Goal: Transaction & Acquisition: Purchase product/service

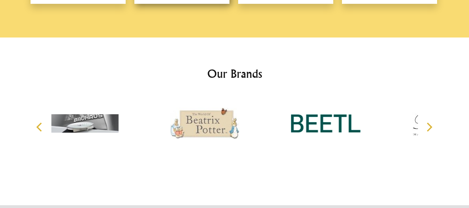
scroll to position [1035, 0]
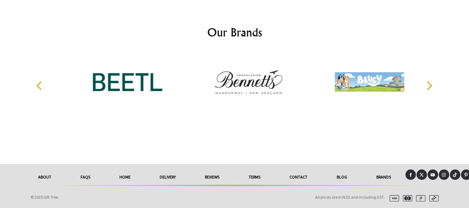
click at [255, 175] on link "Terms" at bounding box center [254, 176] width 41 height 15
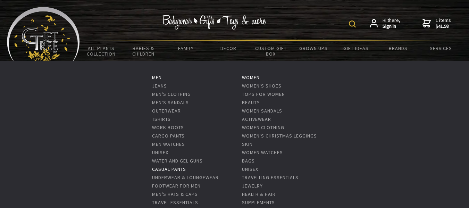
click at [164, 166] on link "Casual Pants" at bounding box center [169, 169] width 34 height 6
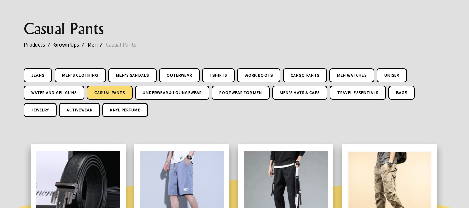
scroll to position [69, 0]
click at [38, 73] on link "Jeans" at bounding box center [38, 76] width 28 height 14
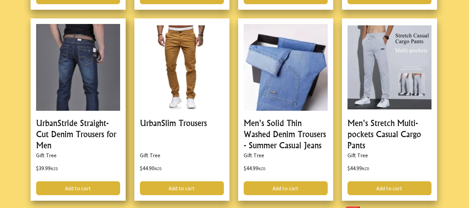
scroll to position [416, 0]
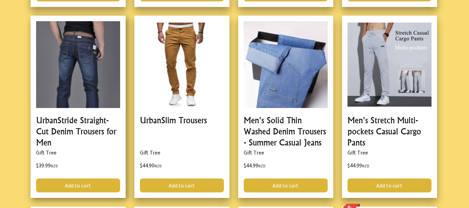
click at [72, 118] on link at bounding box center [78, 107] width 95 height 182
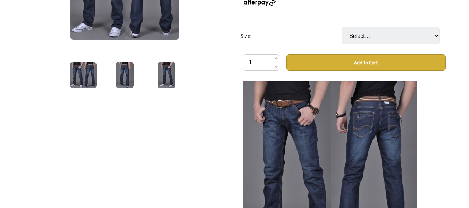
scroll to position [139, 0]
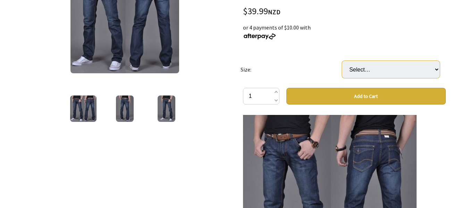
click at [436, 67] on select "Select… 28 29 30 31 32 33 34 36 38" at bounding box center [391, 69] width 98 height 17
select select "36"
click at [342, 61] on select "Select… 28 29 30 31 32 33 34 36 38" at bounding box center [391, 69] width 98 height 17
click at [434, 68] on select "Select… 28 29 30 31 32 33 34 36 38" at bounding box center [391, 69] width 98 height 17
select select "38"
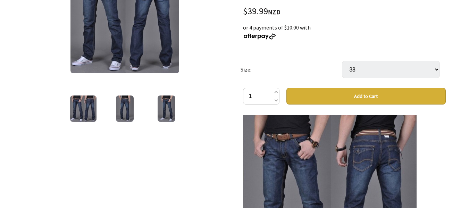
click at [342, 61] on select "Select… 28 29 30 31 32 33 34 36 38" at bounding box center [391, 69] width 98 height 17
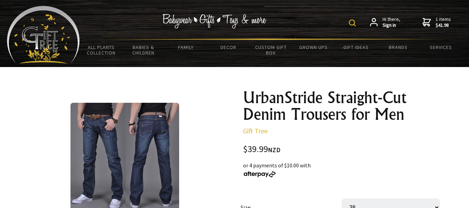
scroll to position [0, 0]
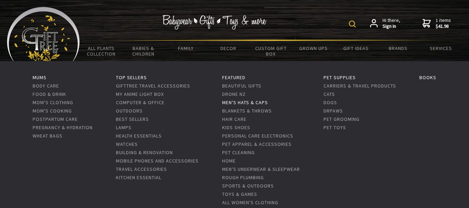
click at [242, 101] on link "Men's Hats & Caps" at bounding box center [245, 102] width 46 height 6
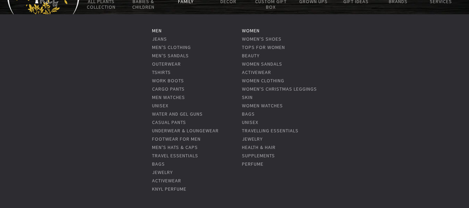
scroll to position [35, 0]
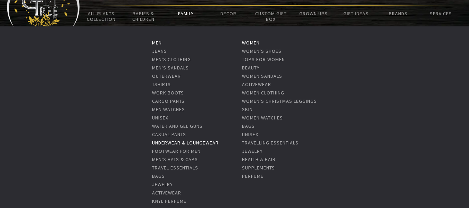
click at [173, 140] on link "Underwear & Loungewear" at bounding box center [185, 142] width 67 height 6
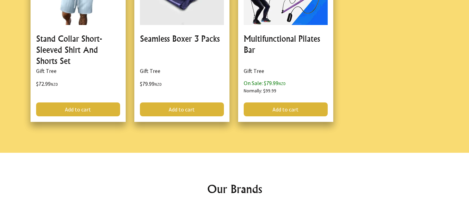
scroll to position [1457, 0]
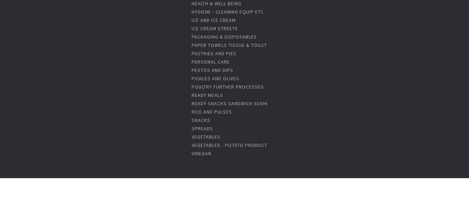
scroll to position [1035, 0]
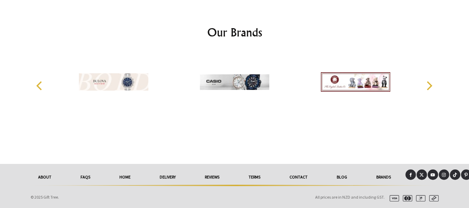
click at [165, 176] on link "delivery" at bounding box center [167, 176] width 45 height 15
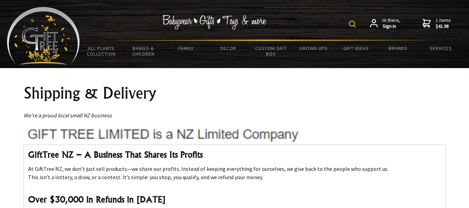
click at [443, 22] on span "1 items $41.98" at bounding box center [442, 23] width 15 height 12
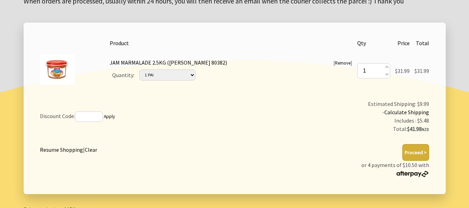
scroll to position [104, 0]
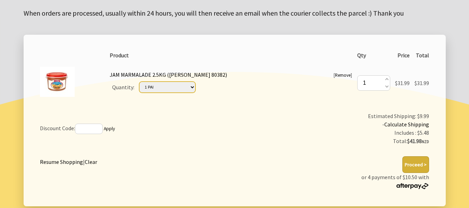
click at [195, 87] on select "Please Select… 1 PAI 1 CTN (3 PAI) (+ $63.98)" at bounding box center [167, 87] width 56 height 11
click at [237, 83] on div "Quantity: Please Select… 1 PAI 1 CTN (3 PAI) (+ $63.98)" at bounding box center [231, 87] width 242 height 16
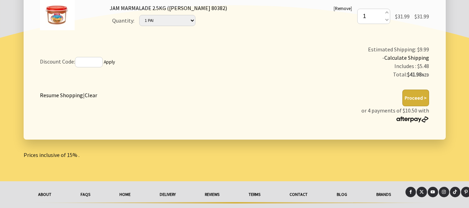
scroll to position [173, 0]
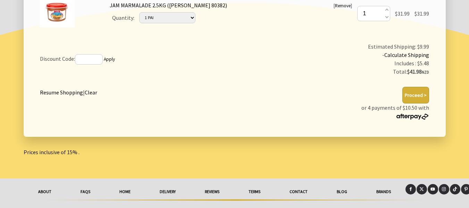
click at [419, 91] on button "Proceed >" at bounding box center [415, 95] width 27 height 17
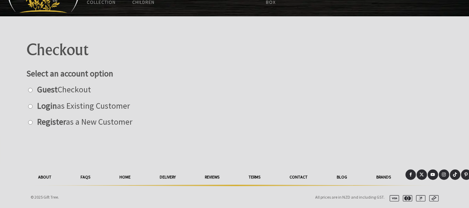
click at [30, 91] on input "radio" at bounding box center [30, 90] width 5 height 5
radio input "true"
